Goal: Task Accomplishment & Management: Manage account settings

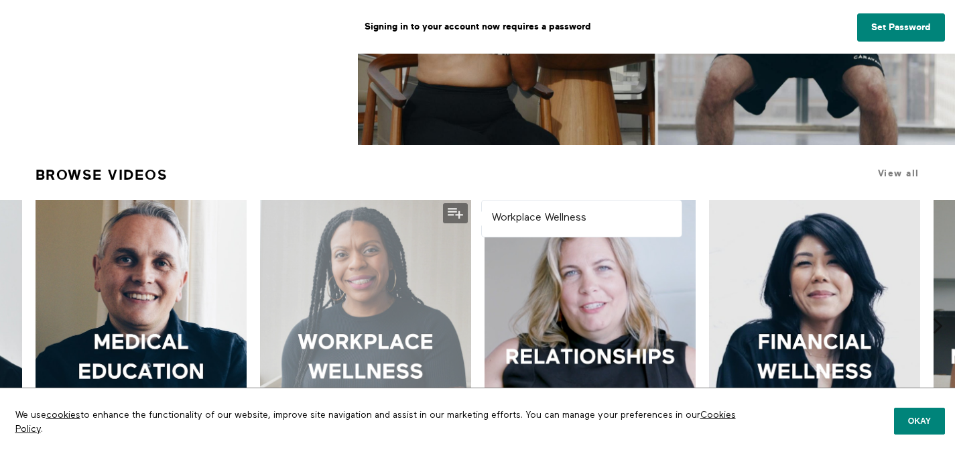
scroll to position [383, 0]
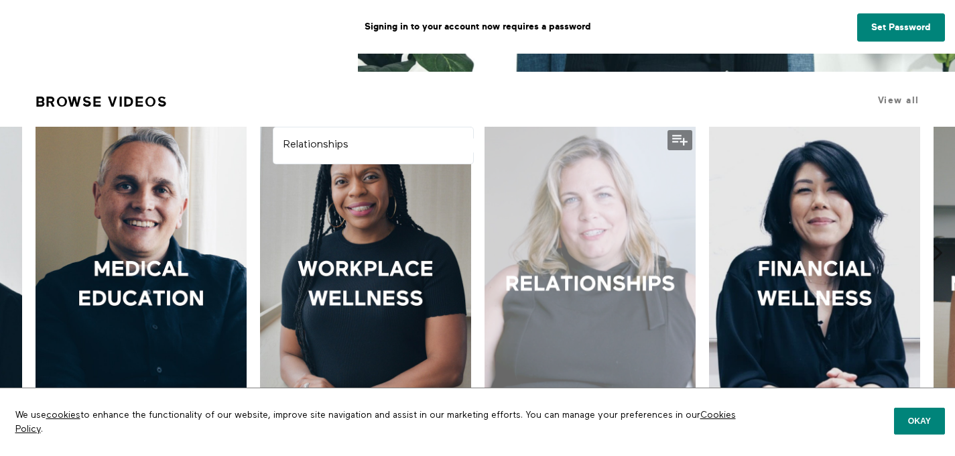
click at [601, 284] on div at bounding box center [589, 285] width 211 height 316
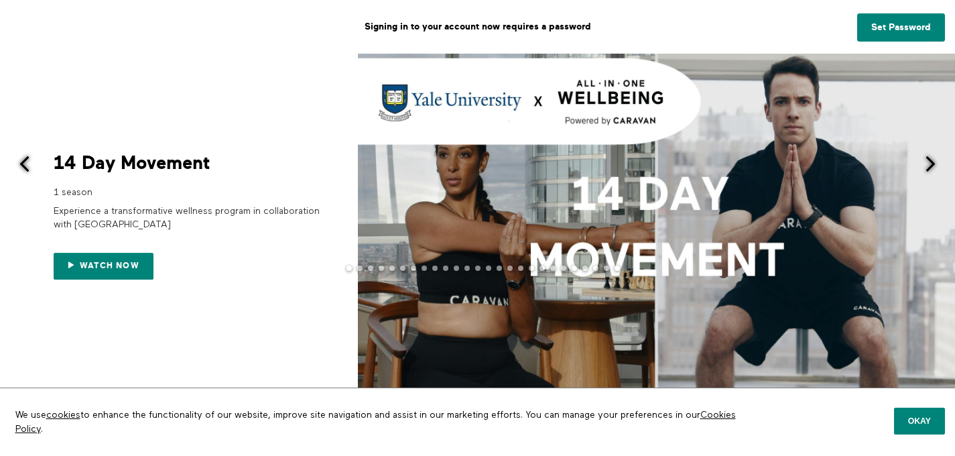
scroll to position [116, 0]
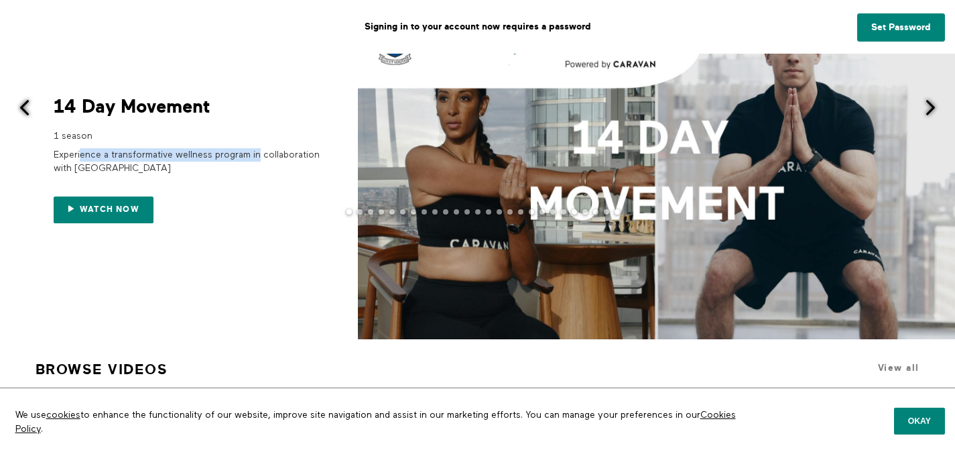
drag, startPoint x: 80, startPoint y: 157, endPoint x: 274, endPoint y: 161, distance: 193.7
click at [274, 161] on div "Experience a transformative wellness program in collaboration with Yale Univers…" at bounding box center [188, 162] width 268 height 38
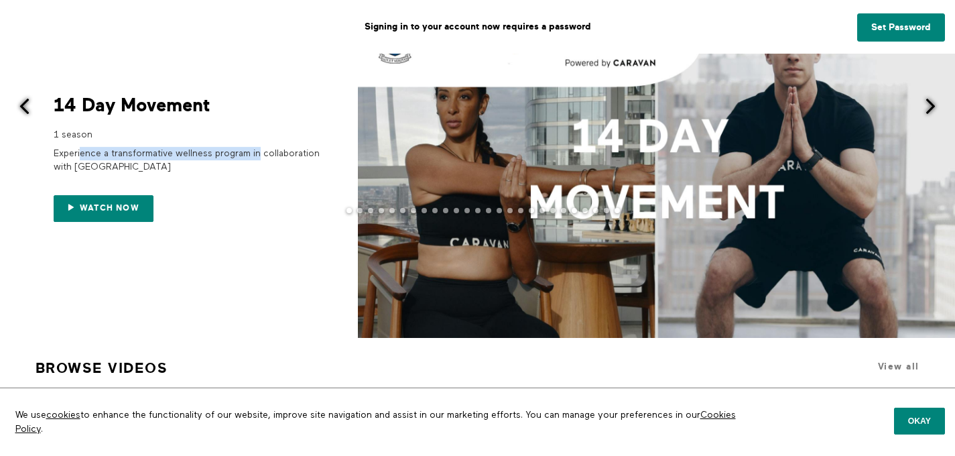
scroll to position [553, 0]
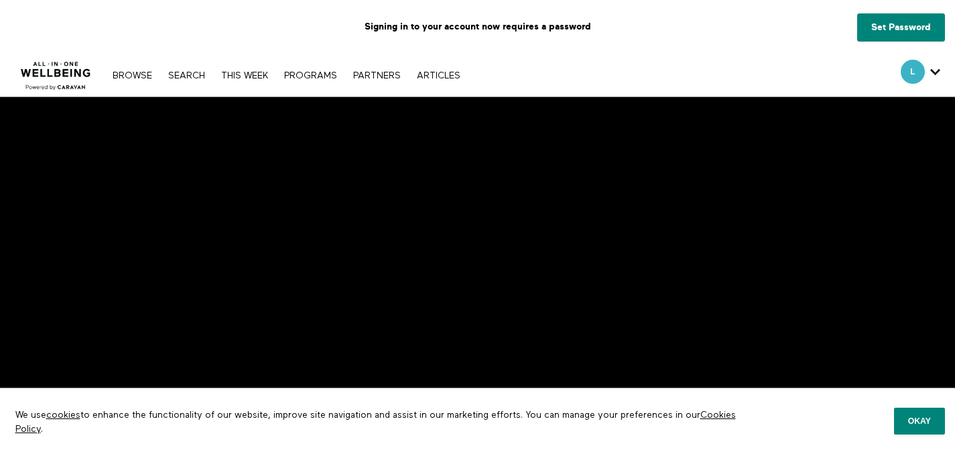
click at [934, 70] on icon "Secondary" at bounding box center [935, 72] width 10 height 20
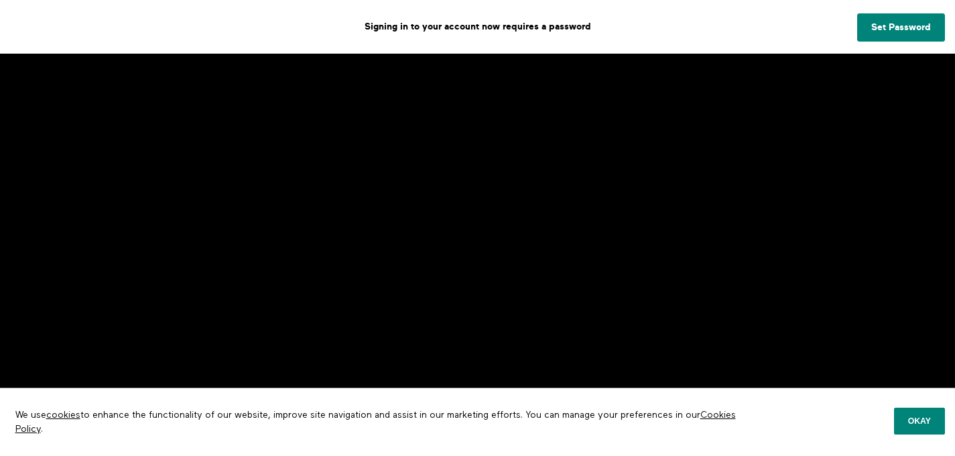
scroll to position [76, 0]
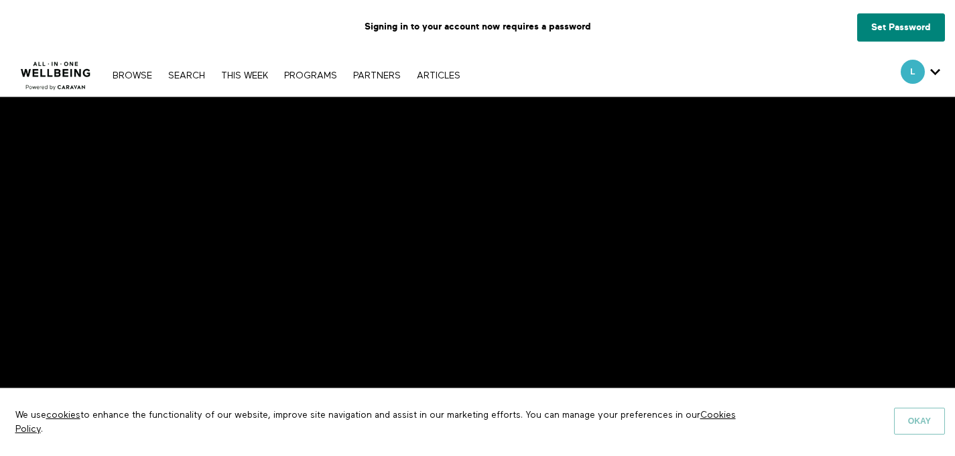
click at [915, 424] on button "Okay" at bounding box center [919, 420] width 51 height 27
click at [927, 421] on button "Okay" at bounding box center [919, 420] width 51 height 27
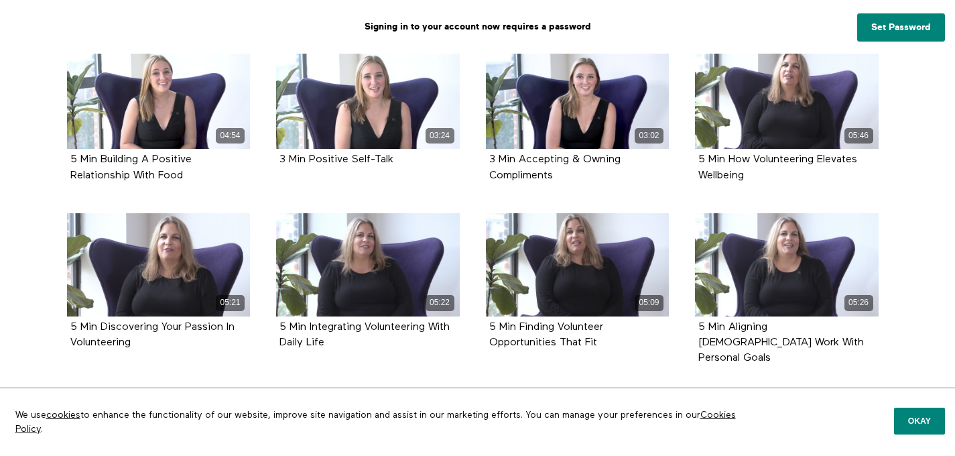
scroll to position [1511, 0]
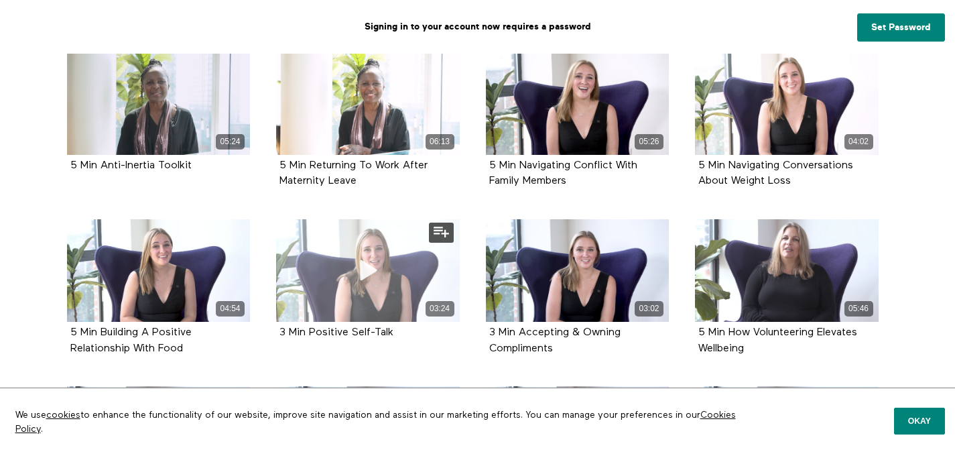
click at [338, 259] on div "03:24" at bounding box center [368, 270] width 184 height 103
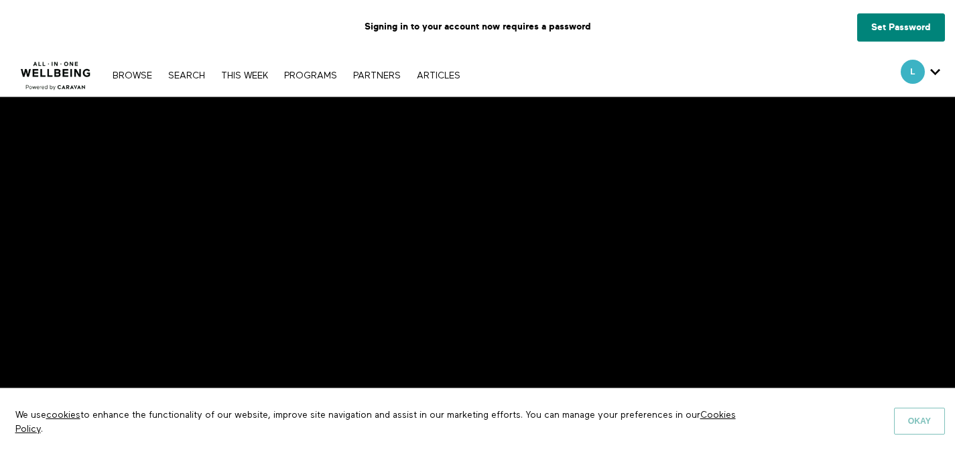
click at [911, 419] on button "Okay" at bounding box center [919, 420] width 51 height 27
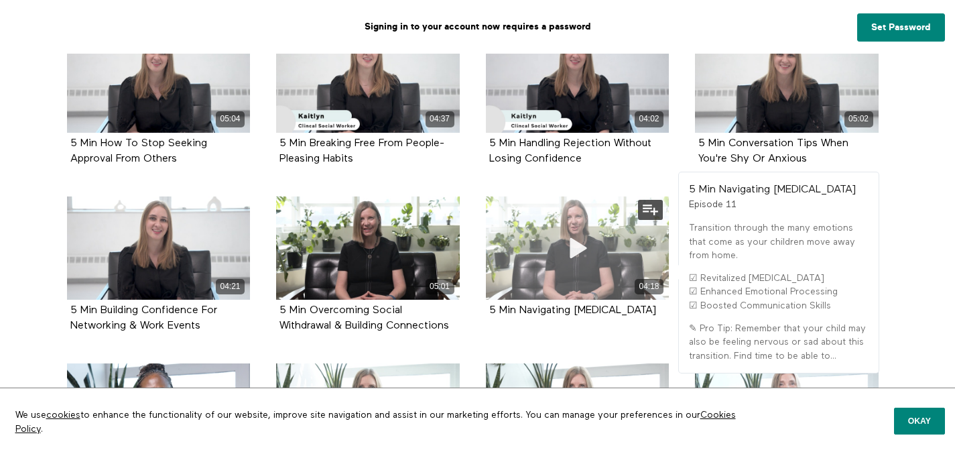
scroll to position [529, 0]
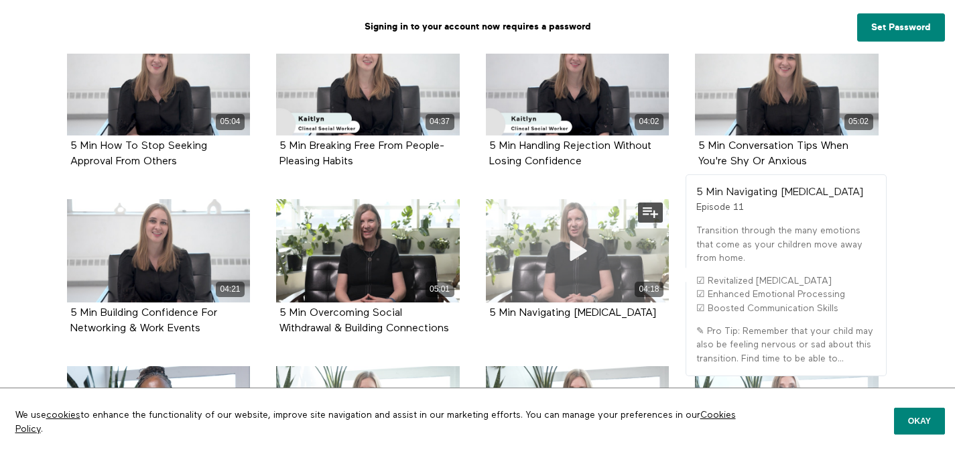
click at [564, 256] on icon at bounding box center [577, 250] width 40 height 23
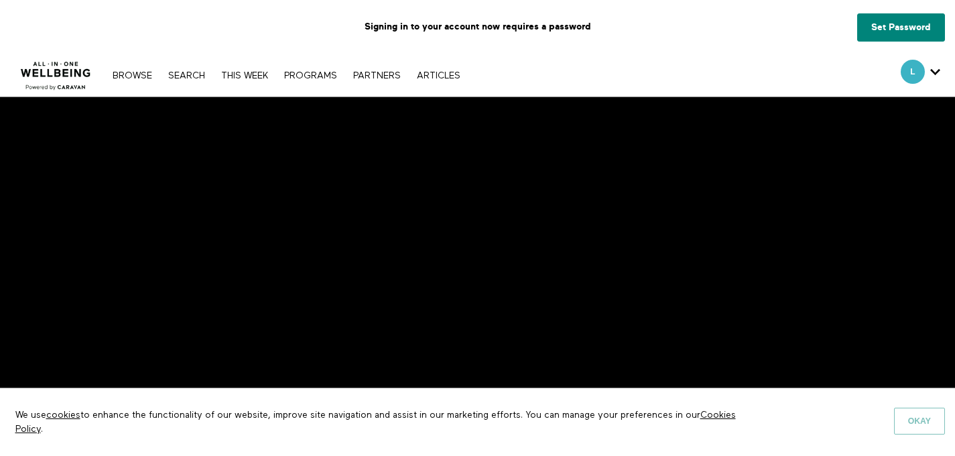
click at [930, 422] on button "Okay" at bounding box center [919, 420] width 51 height 27
click at [918, 419] on button "Okay" at bounding box center [919, 420] width 51 height 27
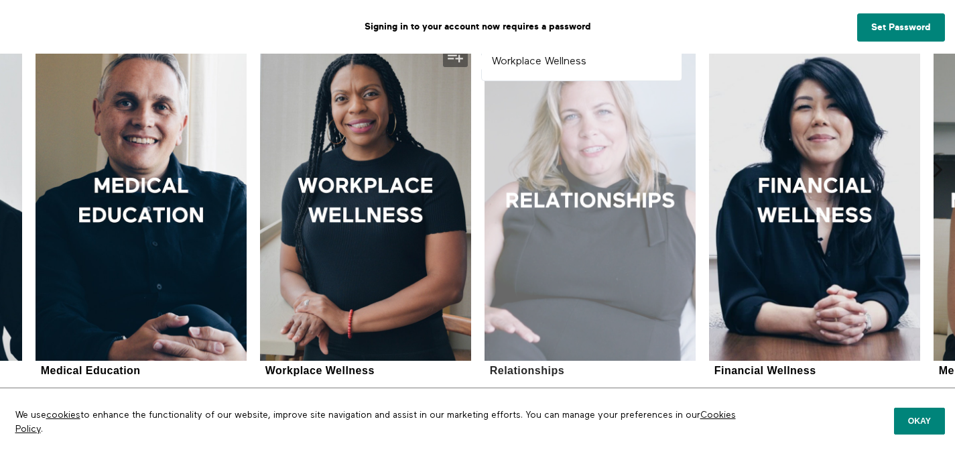
scroll to position [486, 0]
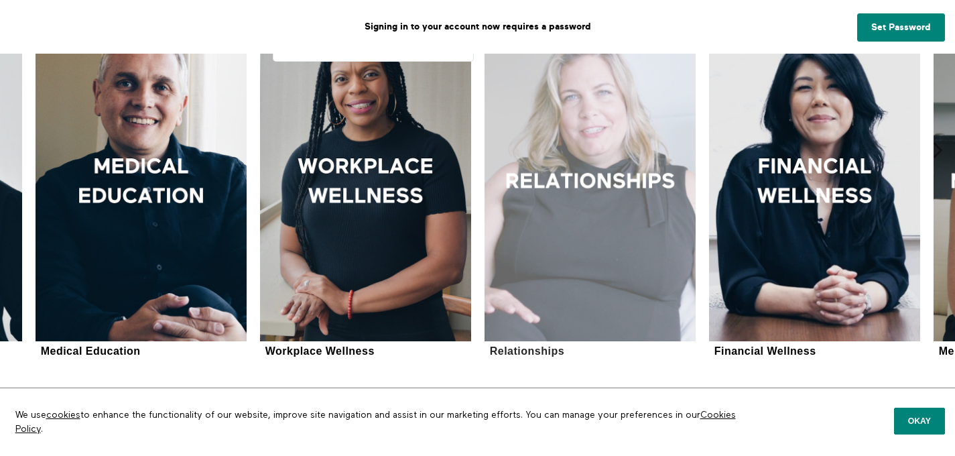
click at [577, 198] on div at bounding box center [589, 182] width 211 height 316
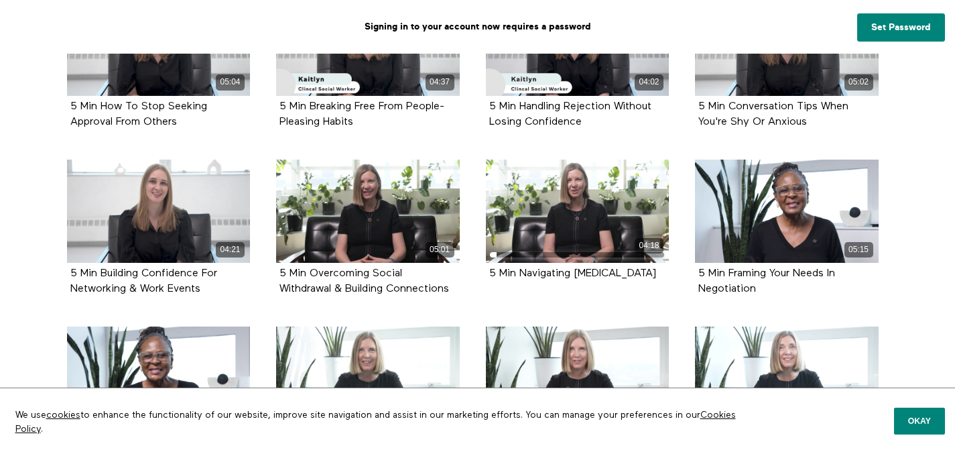
scroll to position [620, 0]
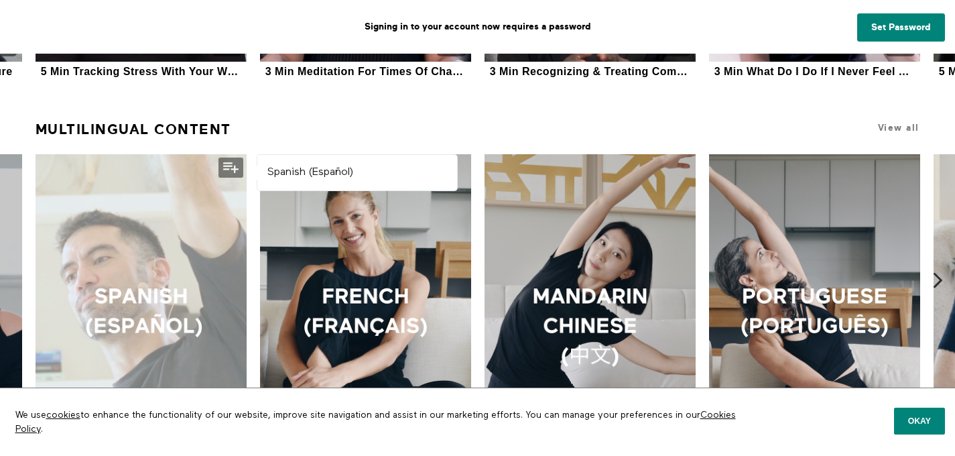
scroll to position [1186, 0]
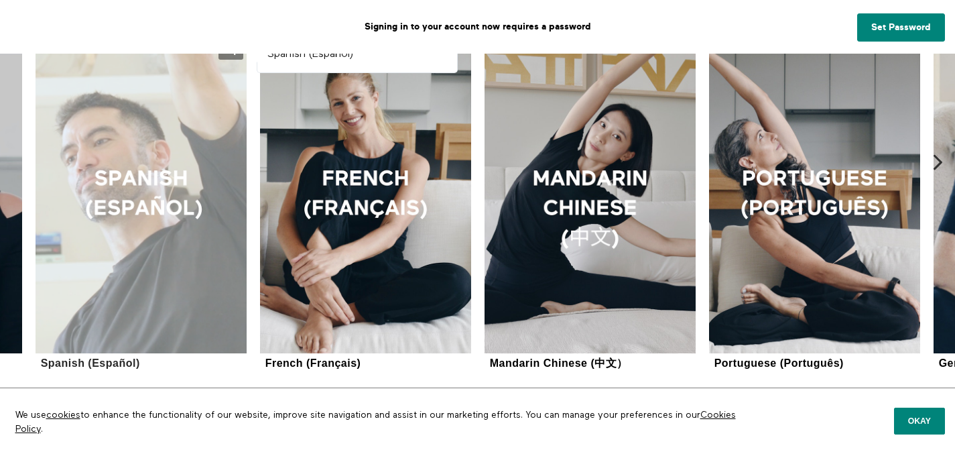
click at [182, 169] on div at bounding box center [141, 194] width 211 height 316
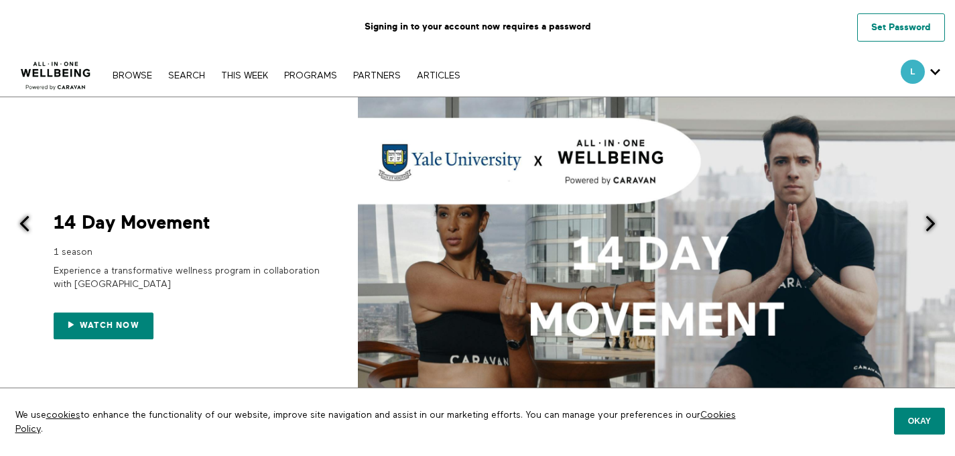
click at [884, 22] on link "Set Password" at bounding box center [901, 27] width 88 height 28
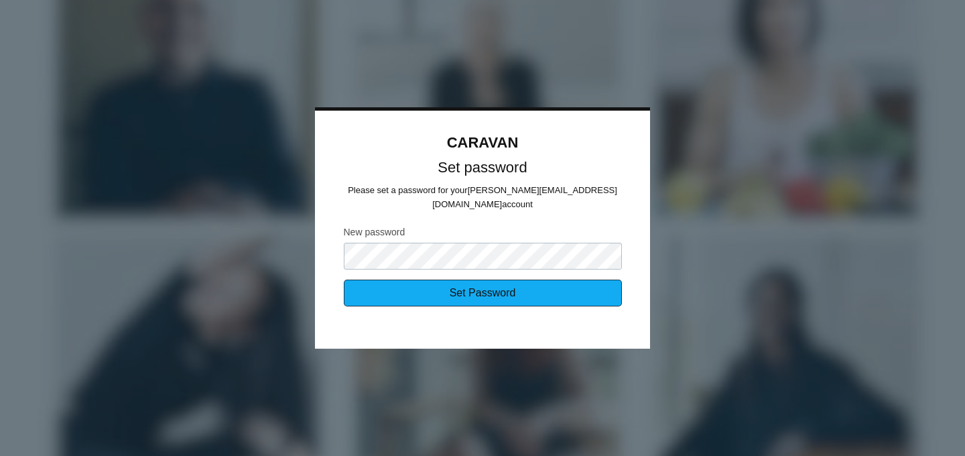
click at [543, 289] on input "Set Password" at bounding box center [483, 292] width 278 height 27
type input "Sending..."
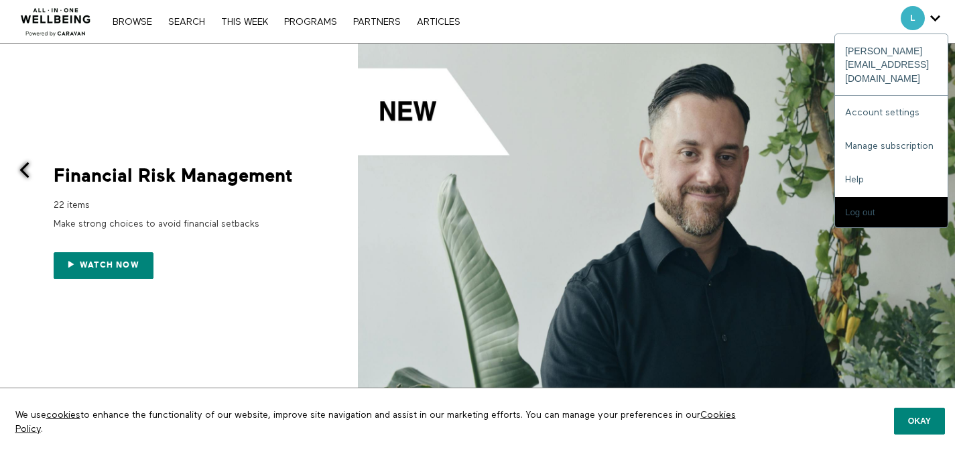
click at [936, 25] on icon "Secondary" at bounding box center [935, 18] width 10 height 20
click at [936, 15] on icon "Secondary" at bounding box center [935, 18] width 10 height 20
click at [918, 11] on span "Secondary" at bounding box center [912, 18] width 24 height 24
click at [901, 96] on link "Account settings" at bounding box center [891, 112] width 113 height 33
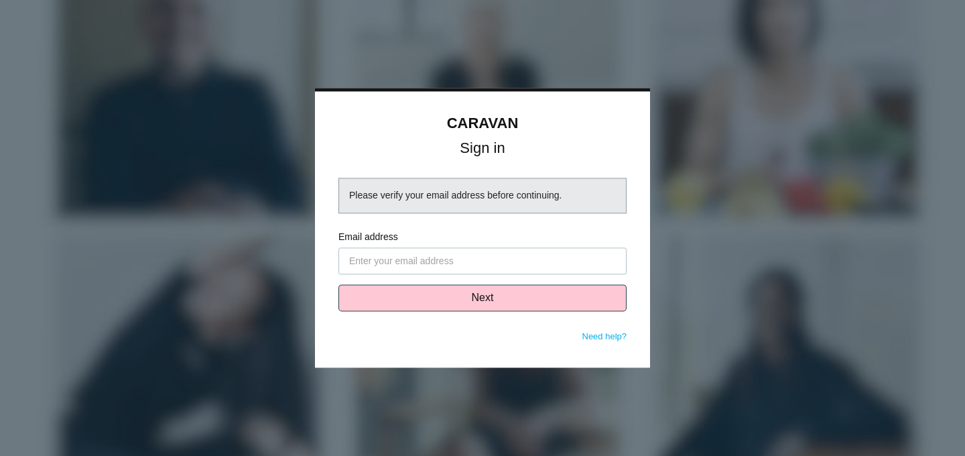
drag, startPoint x: 522, startPoint y: 203, endPoint x: 614, endPoint y: 210, distance: 92.7
click at [614, 210] on div "Please verify your email address before continuing." at bounding box center [482, 196] width 288 height 36
click at [462, 269] on input "Email address" at bounding box center [482, 261] width 288 height 27
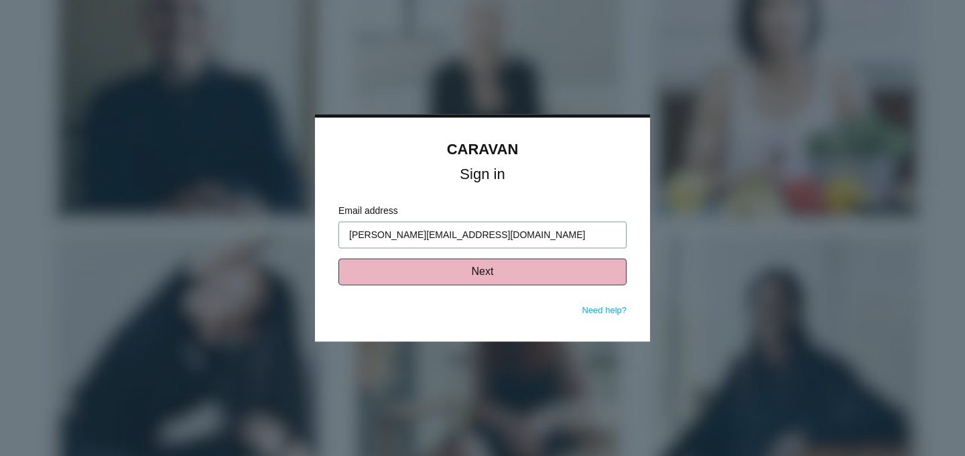
type input "[PERSON_NAME][EMAIL_ADDRESS][DOMAIN_NAME]"
click at [563, 283] on button "Next" at bounding box center [482, 272] width 288 height 27
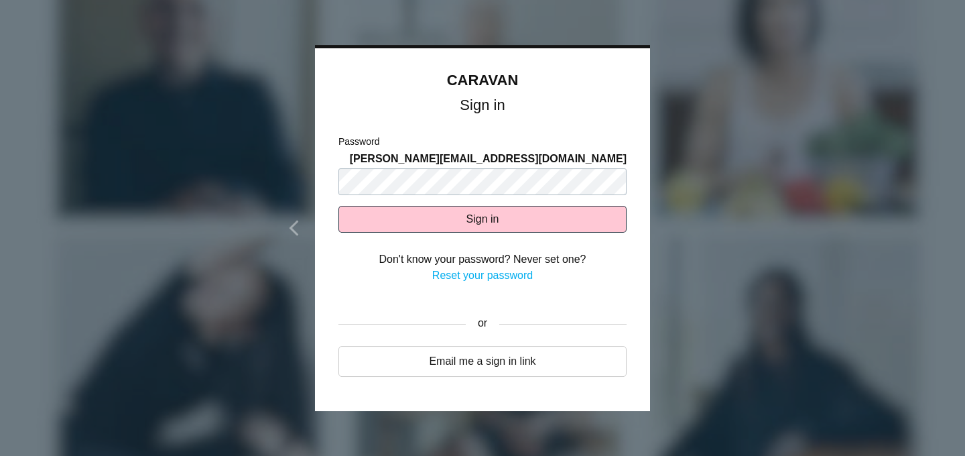
click at [513, 226] on form "Password lewis@solasmind.com Sign in Don't know your password? Never set one? R…" at bounding box center [482, 216] width 288 height 162
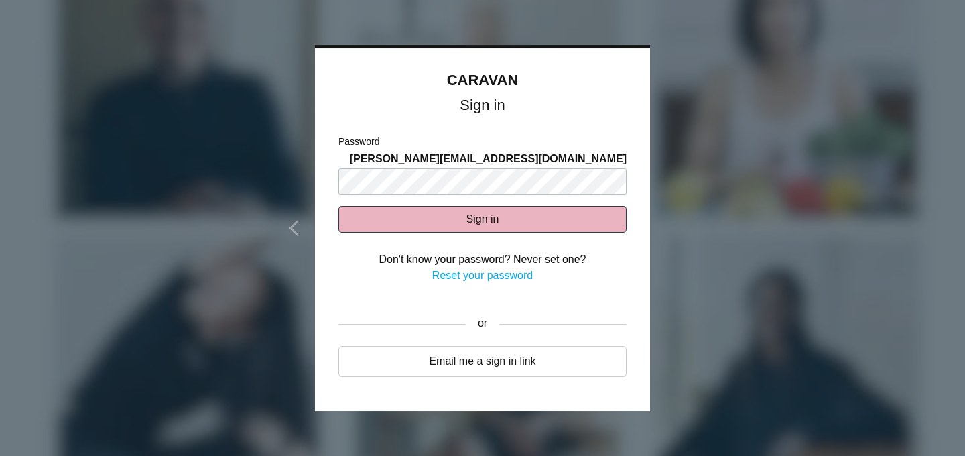
click at [508, 214] on button "Sign in" at bounding box center [482, 219] width 288 height 27
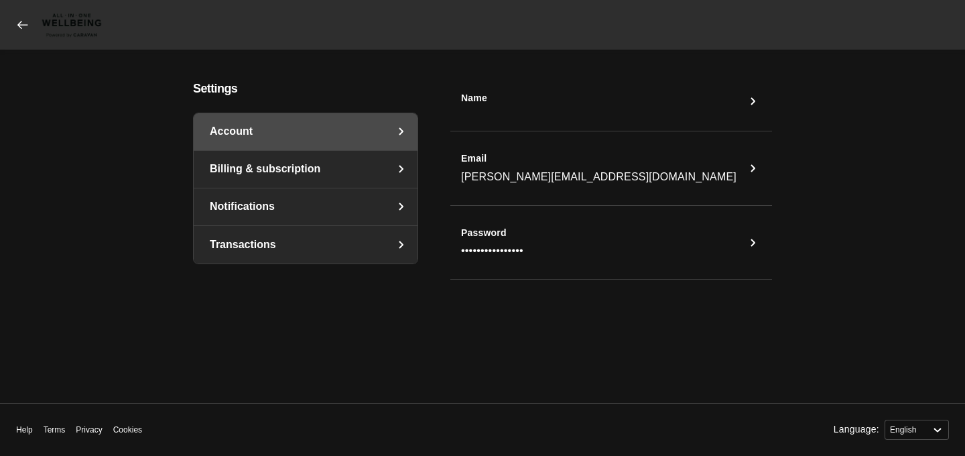
select select "en"
click at [96, 114] on main "Settings Account Billing & subscription Notifications Transactions Name Email […" at bounding box center [483, 226] width 858 height 289
click at [251, 175] on link "Billing & subscription" at bounding box center [306, 169] width 224 height 37
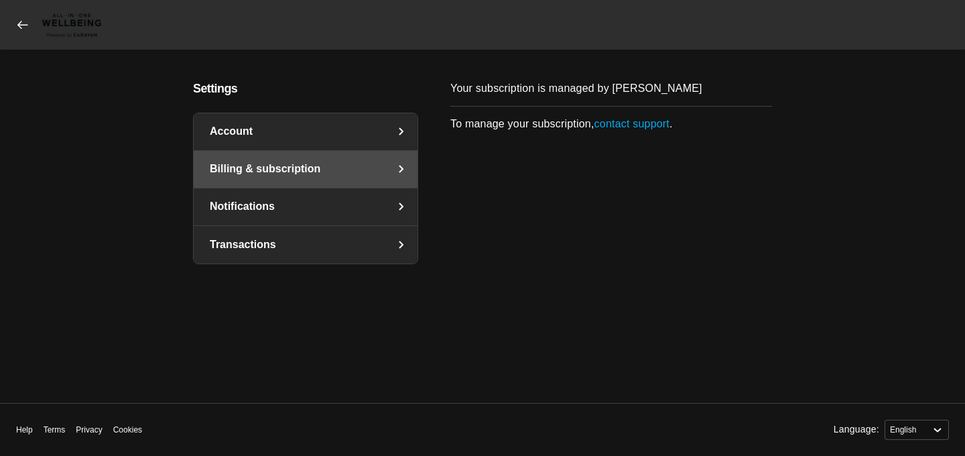
click at [17, 29] on icon at bounding box center [22, 24] width 13 height 13
